Goal: Task Accomplishment & Management: Manage account settings

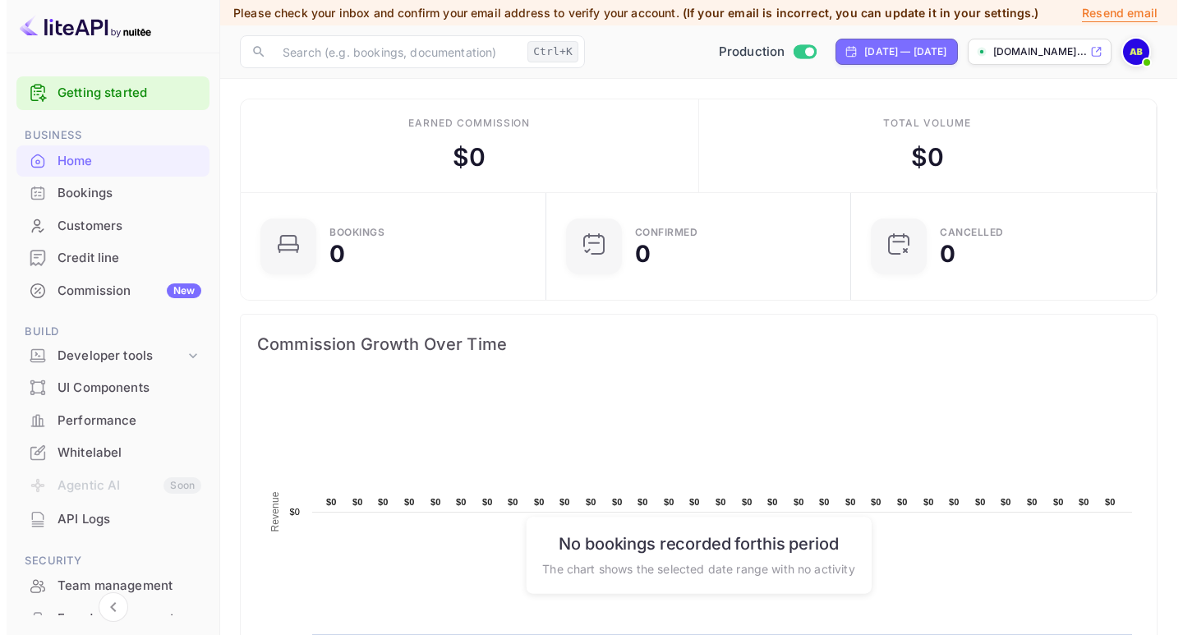
scroll to position [82, 0]
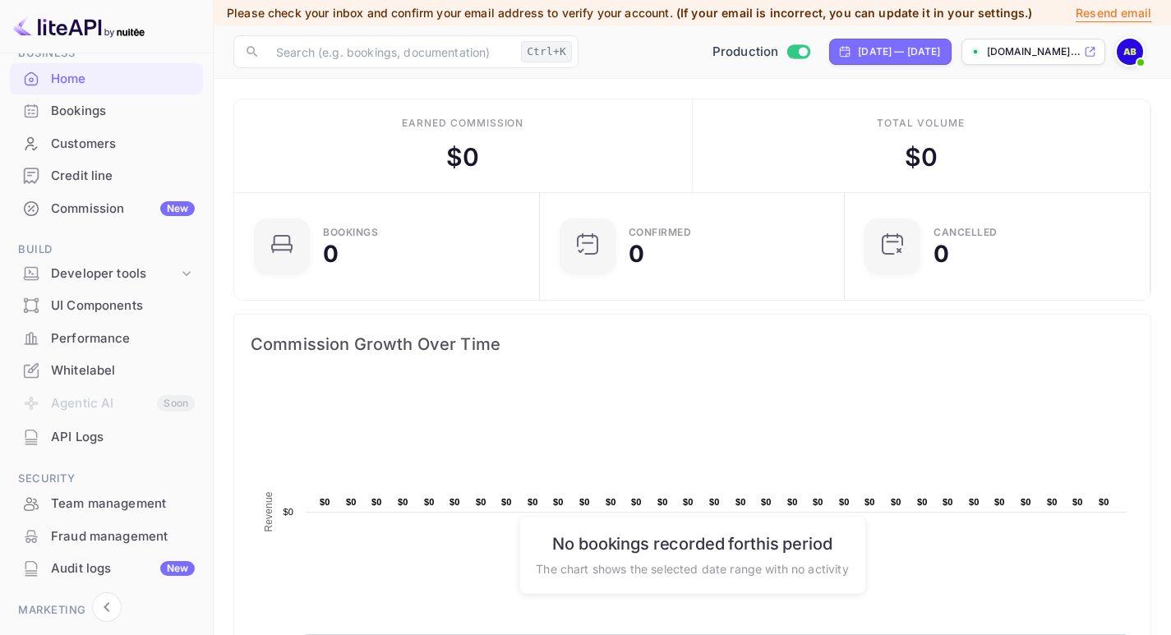
click at [85, 437] on div "API Logs" at bounding box center [123, 437] width 144 height 19
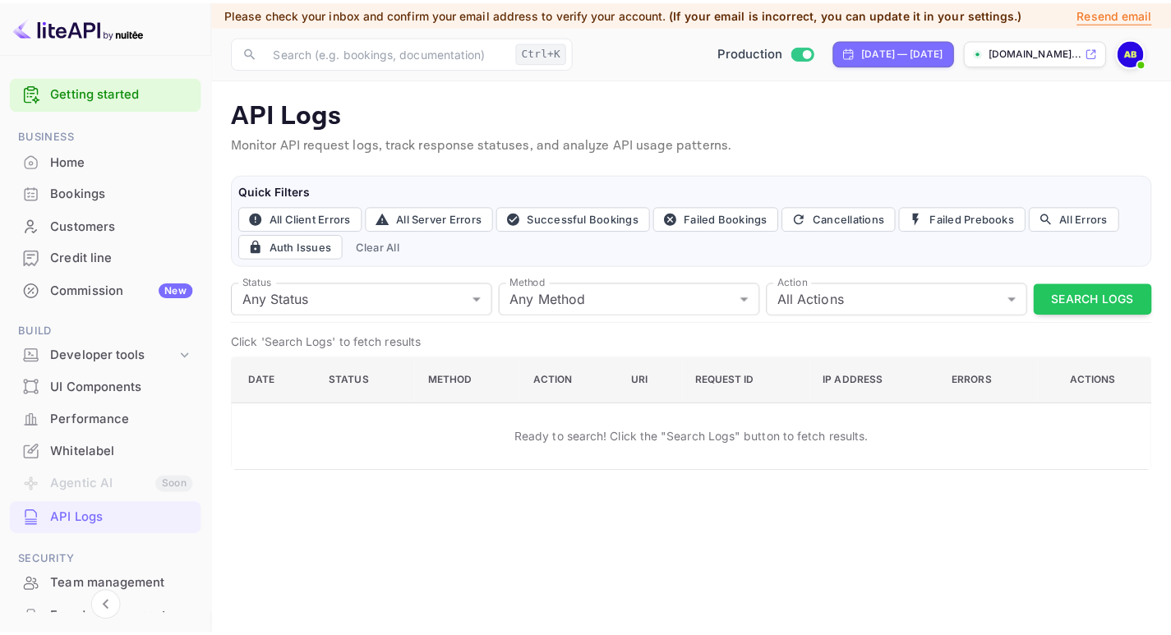
scroll to position [164, 0]
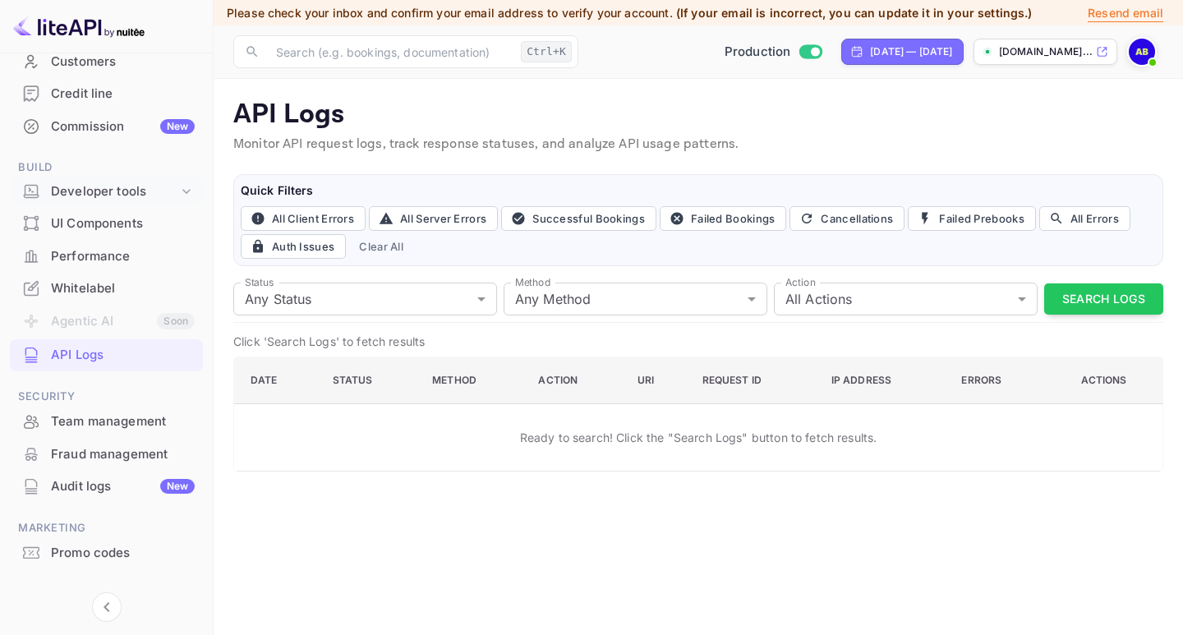
click at [127, 195] on div "Developer tools" at bounding box center [114, 191] width 127 height 19
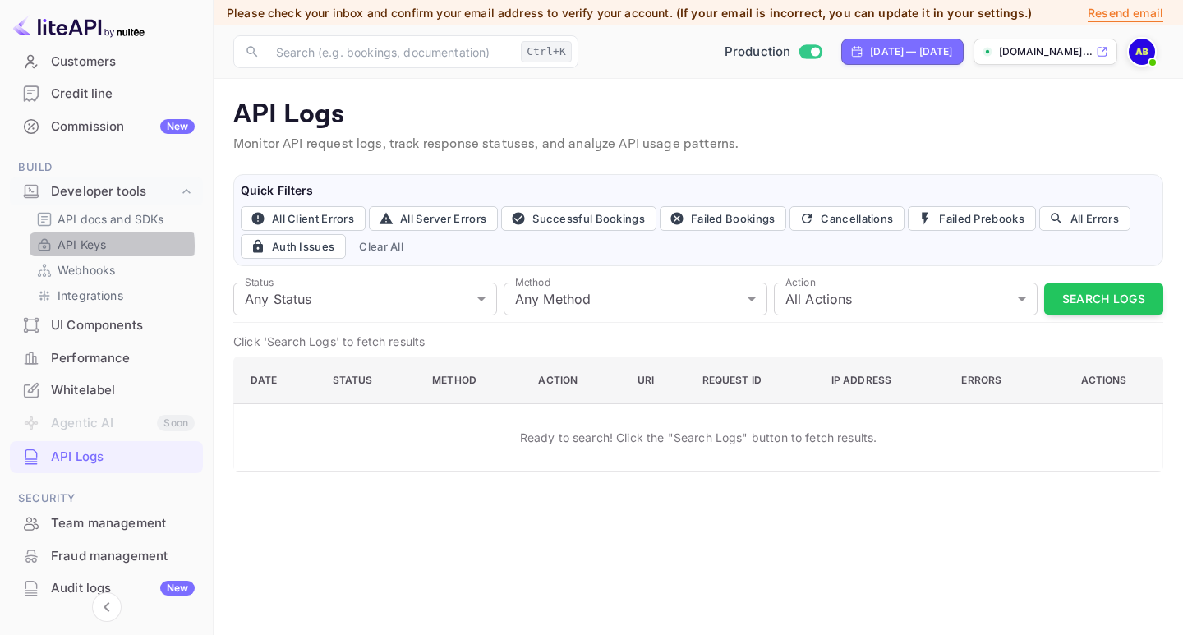
click at [94, 246] on p "API Keys" at bounding box center [82, 244] width 48 height 17
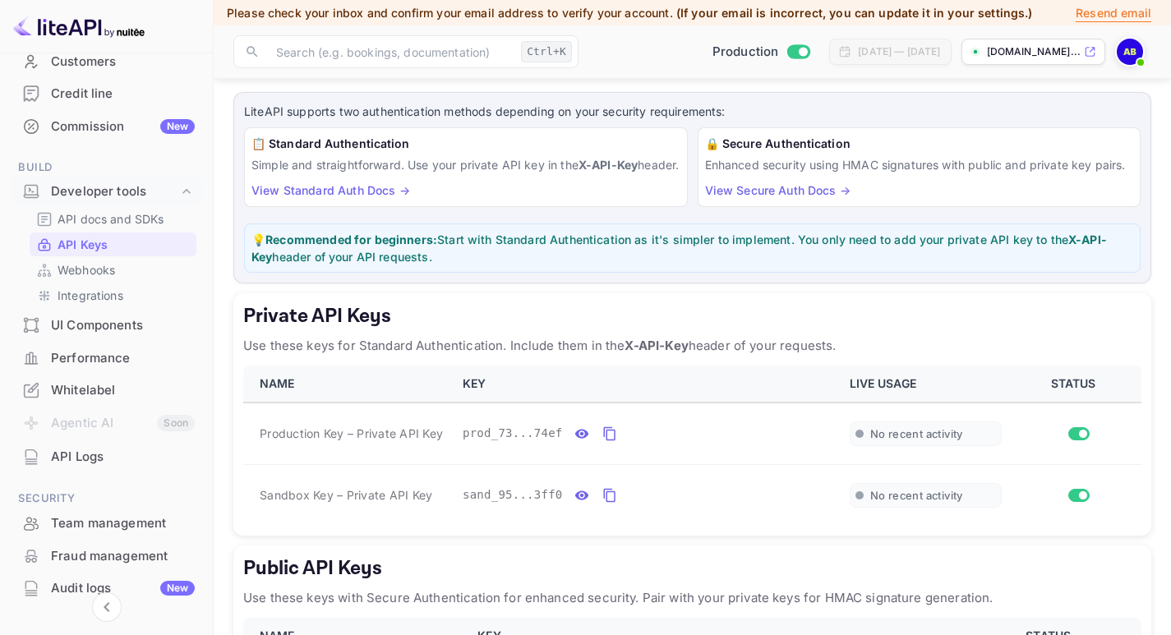
scroll to position [164, 0]
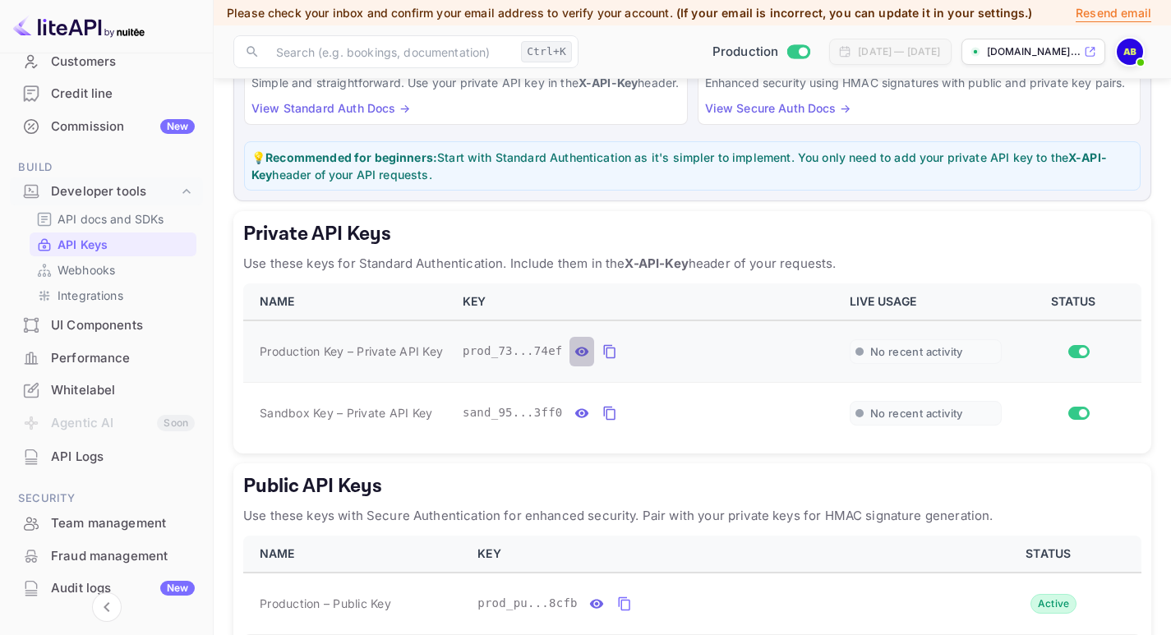
click at [574, 356] on icon "private api keys table" at bounding box center [581, 351] width 14 height 9
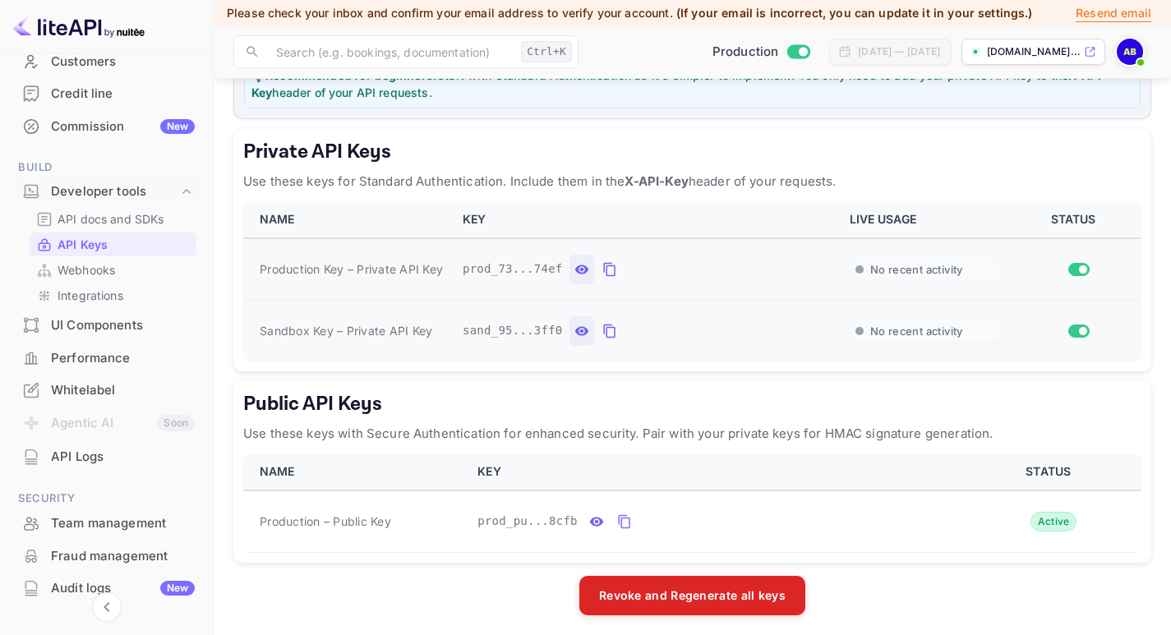
click at [569, 346] on button "private api keys table" at bounding box center [581, 331] width 25 height 30
click at [795, 339] on icon "private api keys table" at bounding box center [801, 332] width 12 height 14
click at [795, 341] on icon "private api keys table" at bounding box center [802, 331] width 15 height 20
